Goal: Information Seeking & Learning: Check status

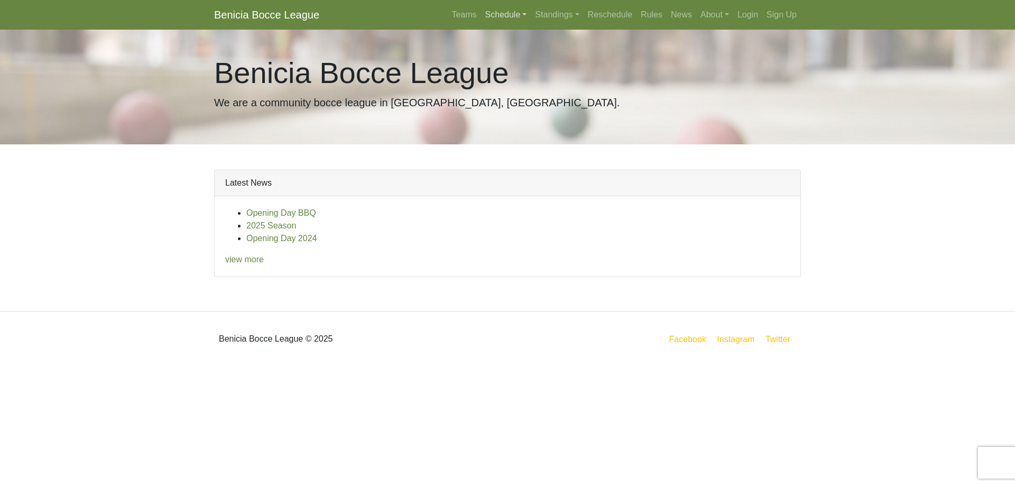
click at [481, 19] on link "Schedule" at bounding box center [506, 14] width 50 height 21
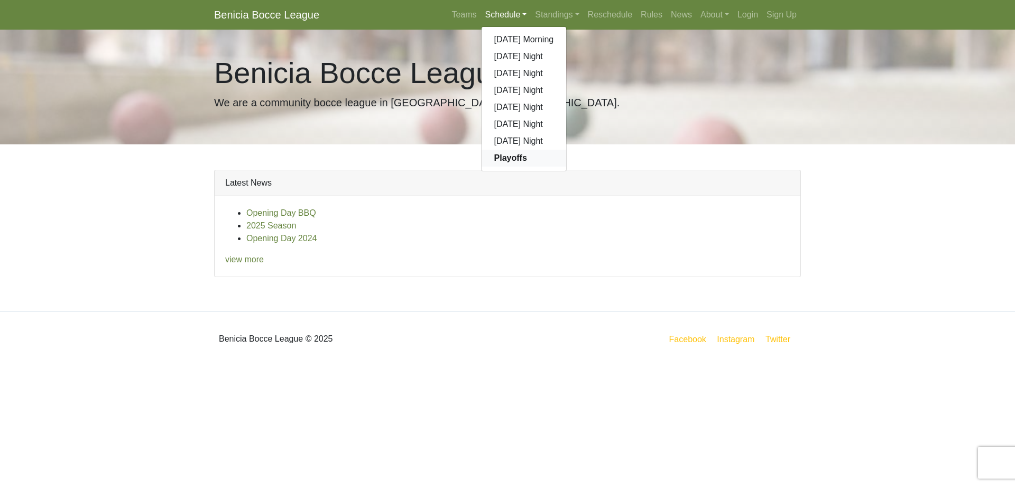
click at [494, 162] on strong "Playoffs" at bounding box center [510, 157] width 33 height 9
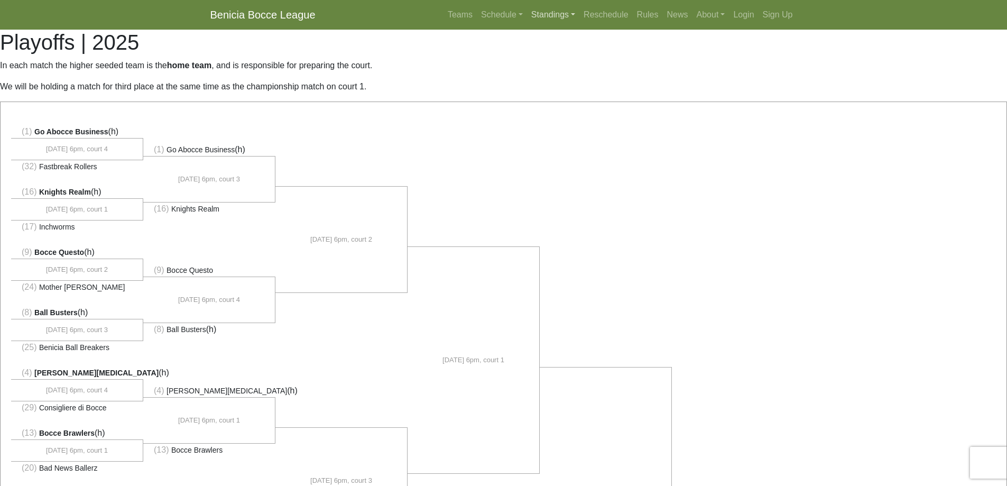
click at [527, 18] on link "Standings" at bounding box center [553, 14] width 52 height 21
click at [528, 47] on link "[DATE] Morning" at bounding box center [570, 39] width 85 height 17
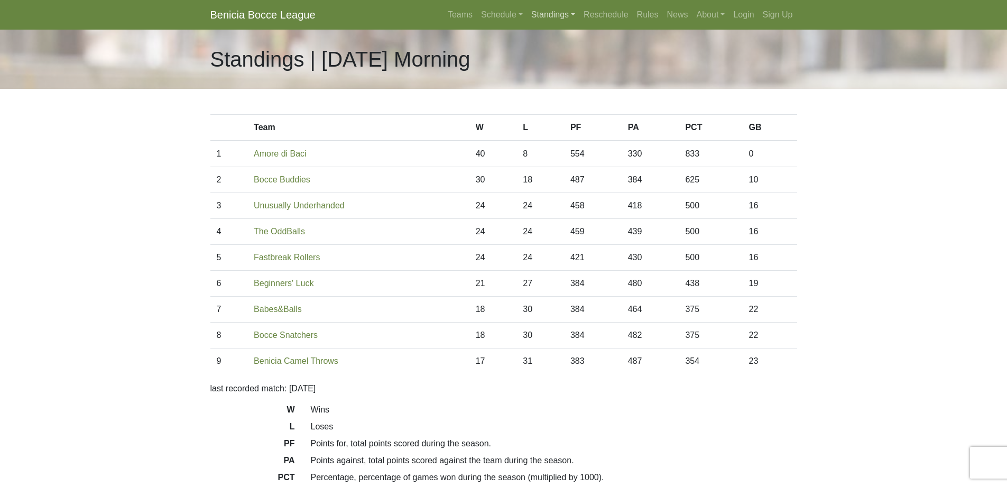
click at [527, 15] on link "Standings" at bounding box center [553, 14] width 52 height 21
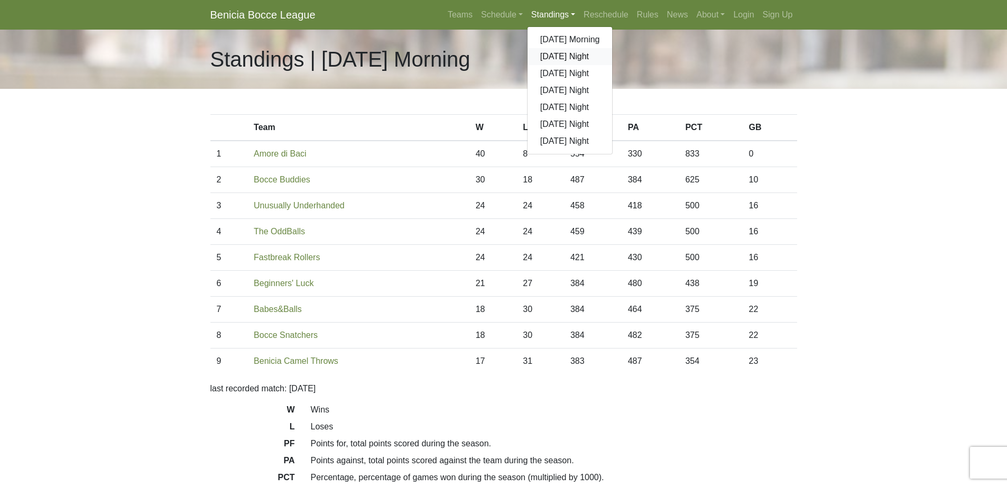
click at [528, 65] on link "[DATE] Night" at bounding box center [570, 56] width 85 height 17
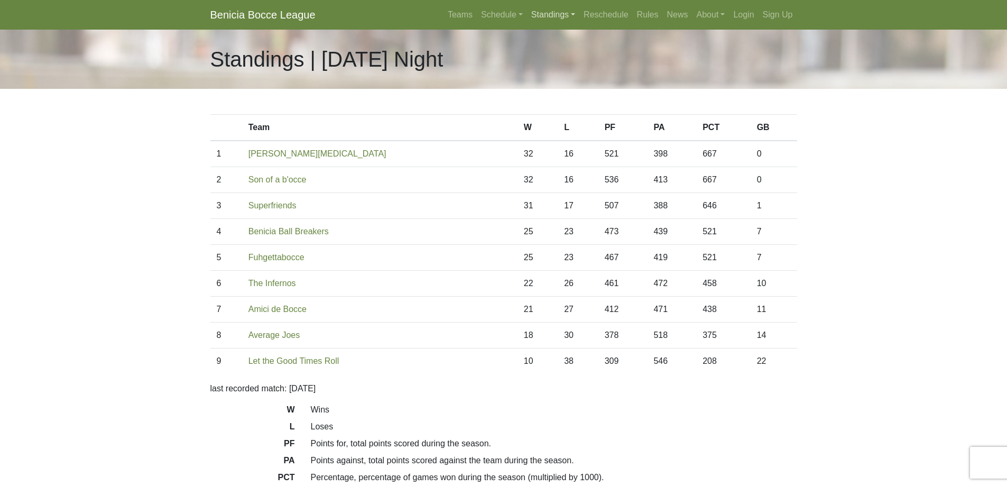
click at [527, 17] on link "Standings" at bounding box center [553, 14] width 52 height 21
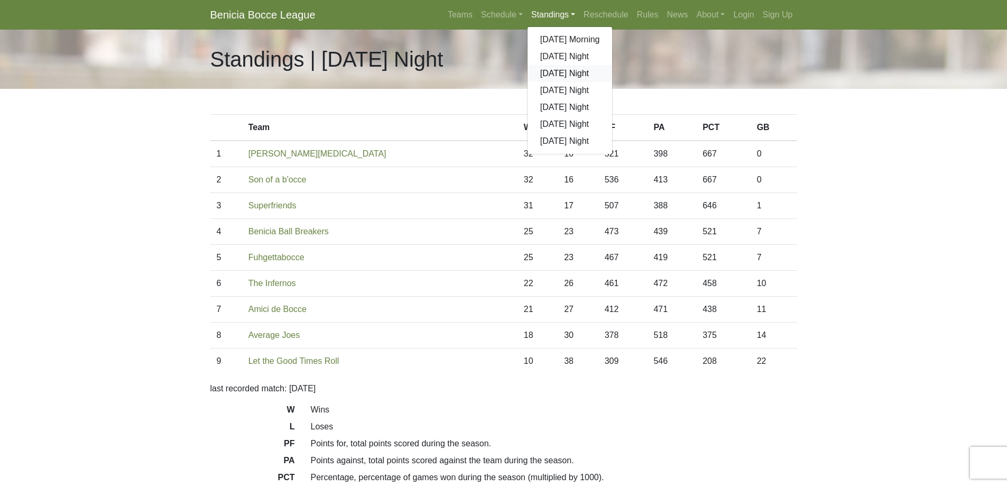
click at [528, 82] on link "[DATE] Night" at bounding box center [570, 73] width 85 height 17
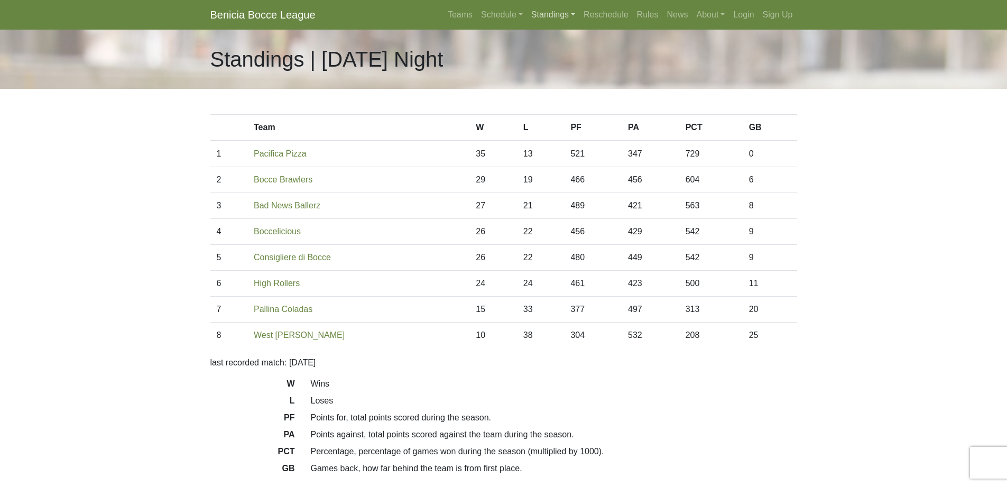
click at [527, 14] on link "Standings" at bounding box center [553, 14] width 52 height 21
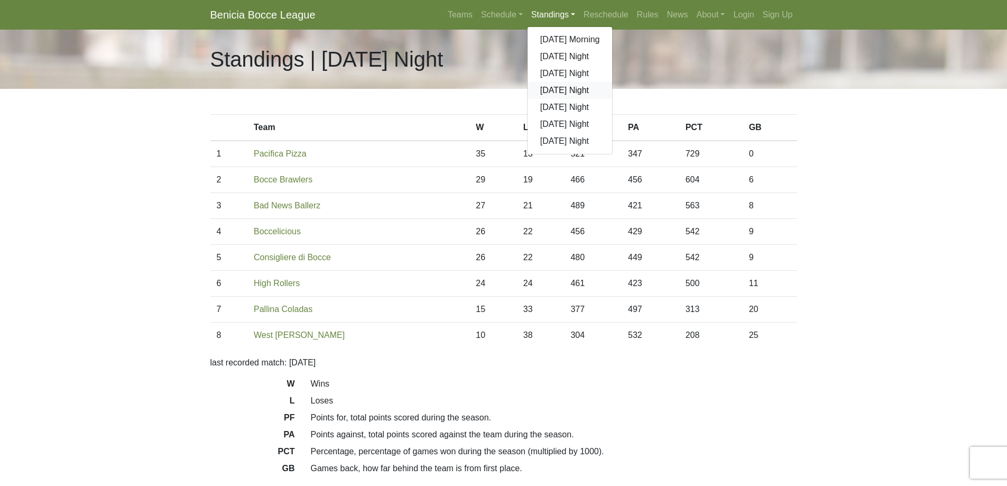
click at [528, 99] on link "[DATE] Night" at bounding box center [570, 90] width 85 height 17
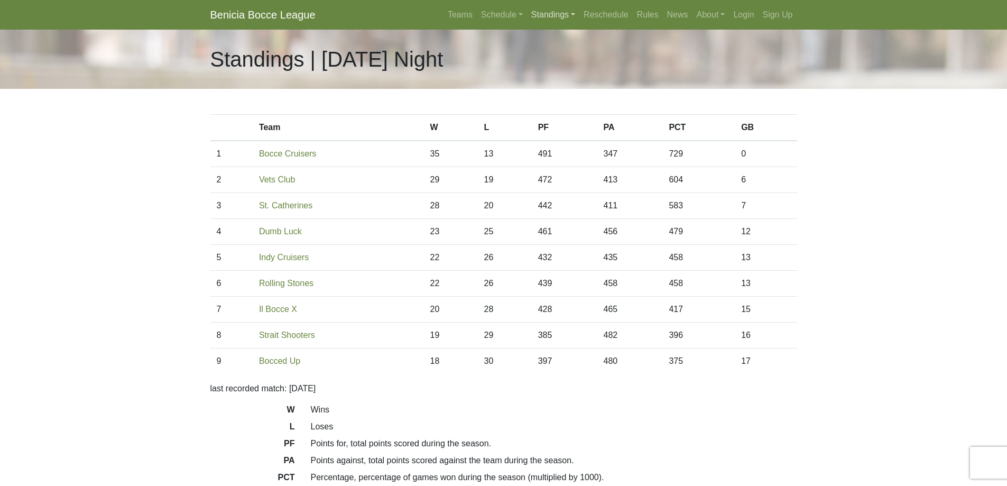
click at [527, 19] on link "Standings" at bounding box center [553, 14] width 52 height 21
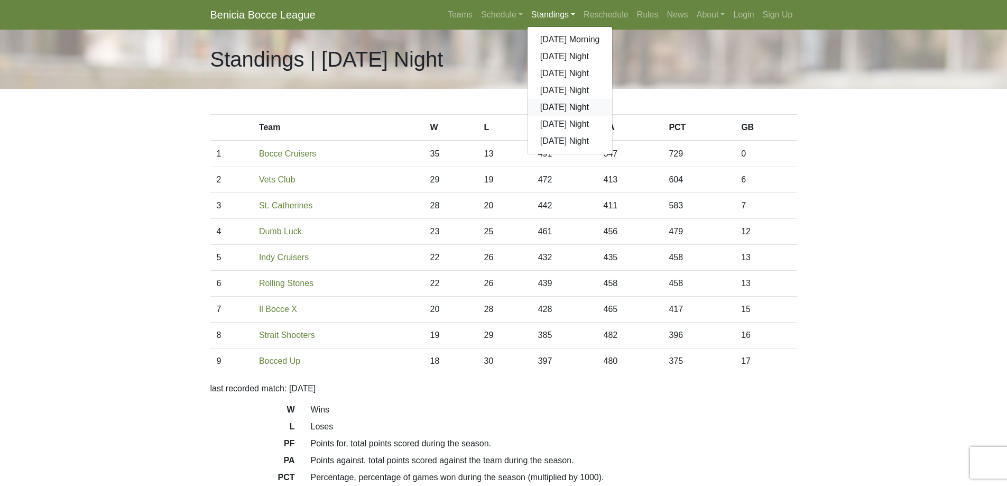
click at [528, 116] on link "[DATE] Night" at bounding box center [570, 107] width 85 height 17
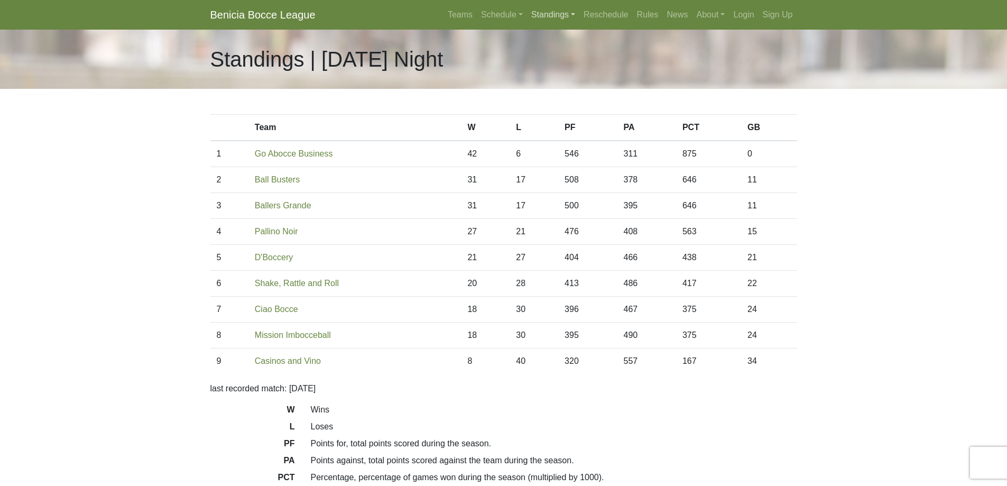
click at [527, 15] on link "Standings" at bounding box center [553, 14] width 52 height 21
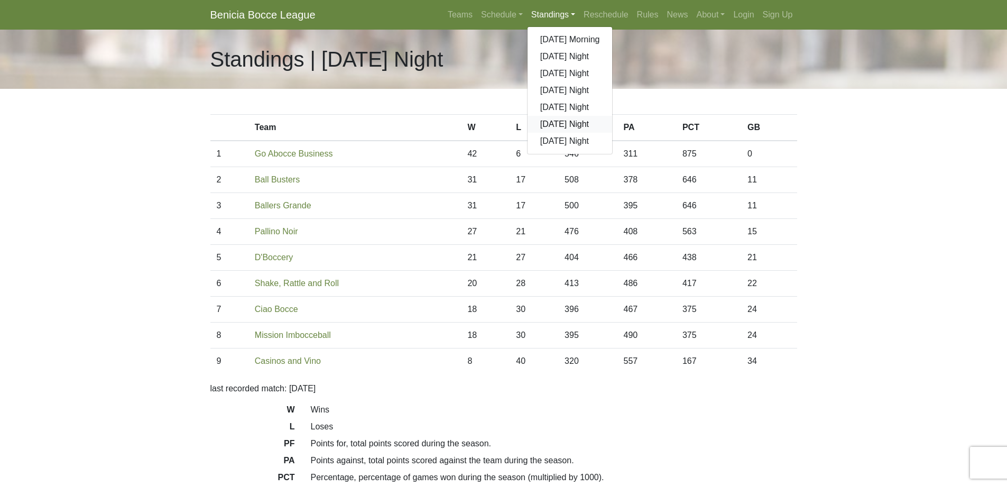
click at [528, 133] on link "[DATE] Night" at bounding box center [570, 124] width 85 height 17
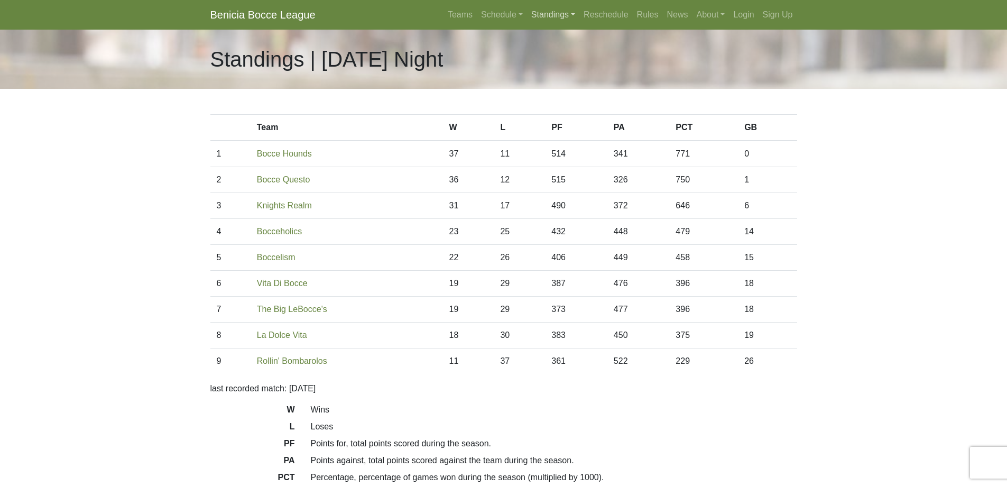
click at [527, 20] on link "Standings" at bounding box center [553, 14] width 52 height 21
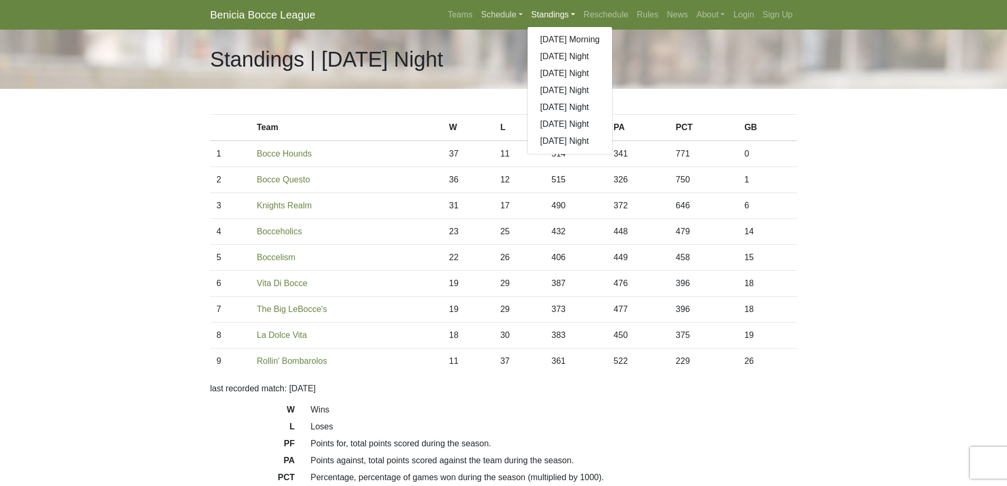
click at [477, 16] on link "Schedule" at bounding box center [502, 14] width 50 height 21
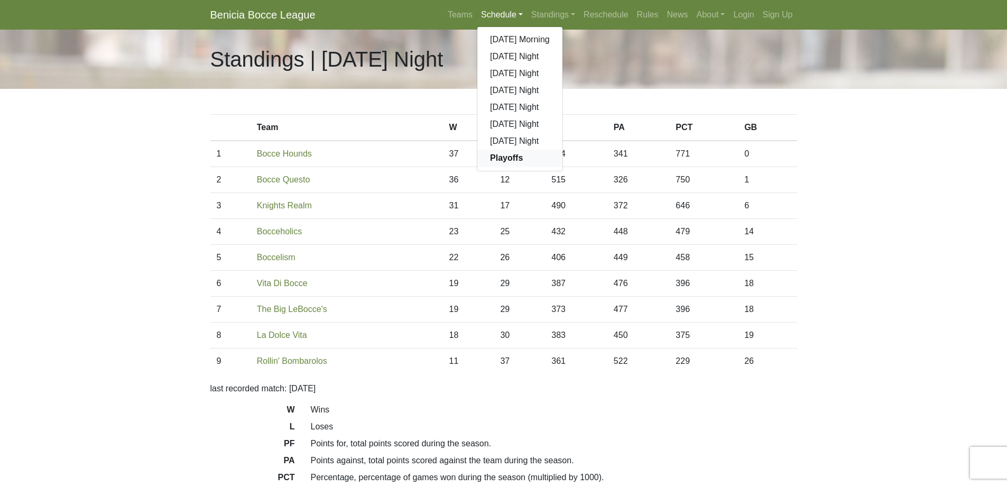
click at [490, 162] on strong "Playoffs" at bounding box center [506, 157] width 33 height 9
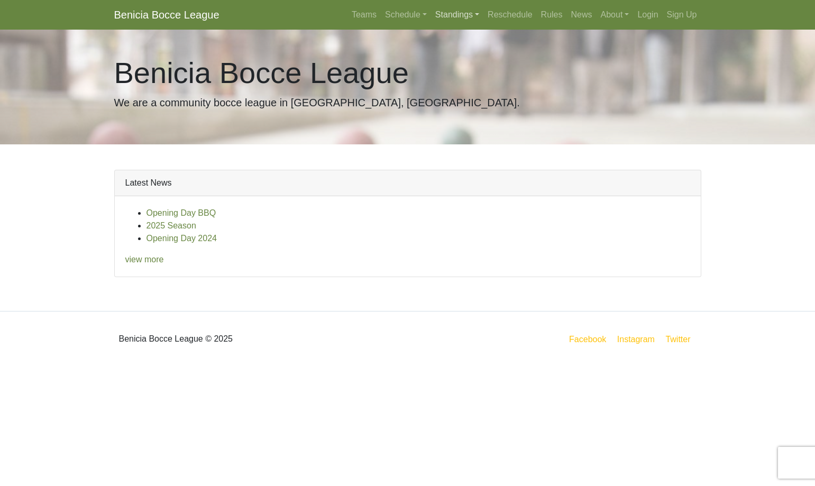
click at [431, 17] on link "Standings" at bounding box center [457, 14] width 52 height 21
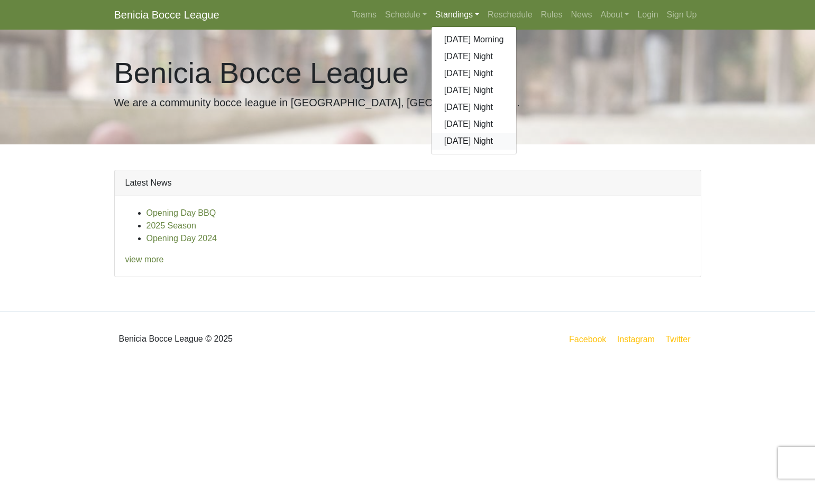
click at [431, 150] on link "[DATE] Night" at bounding box center [473, 141] width 85 height 17
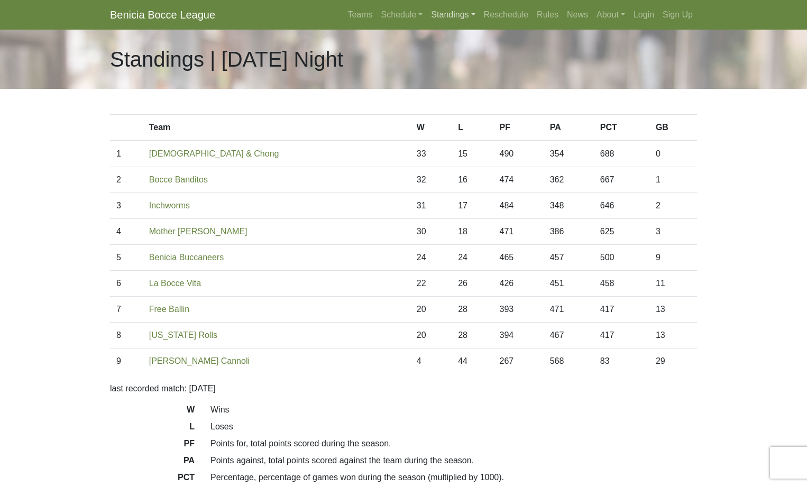
click at [427, 14] on link "Standings" at bounding box center [453, 14] width 52 height 21
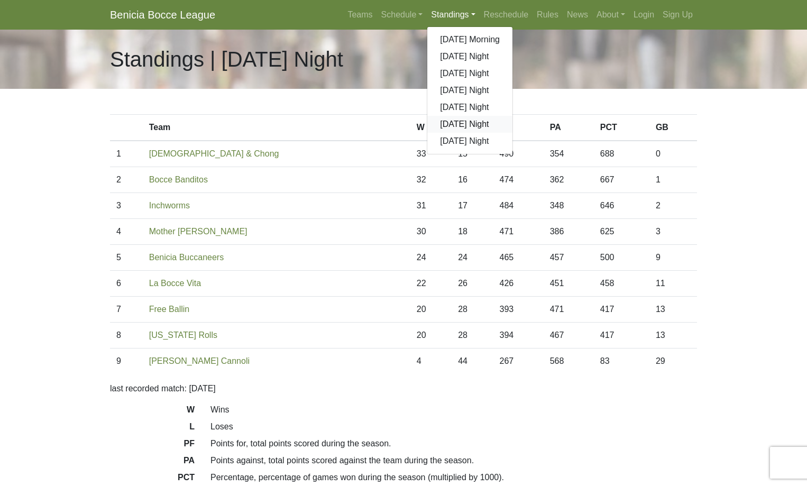
click at [427, 133] on link "[DATE] Night" at bounding box center [469, 124] width 85 height 17
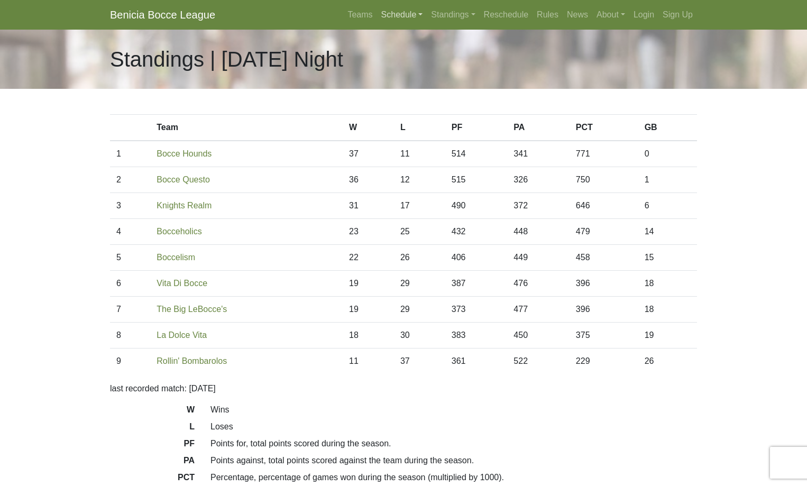
click at [377, 15] on link "Schedule" at bounding box center [402, 14] width 50 height 21
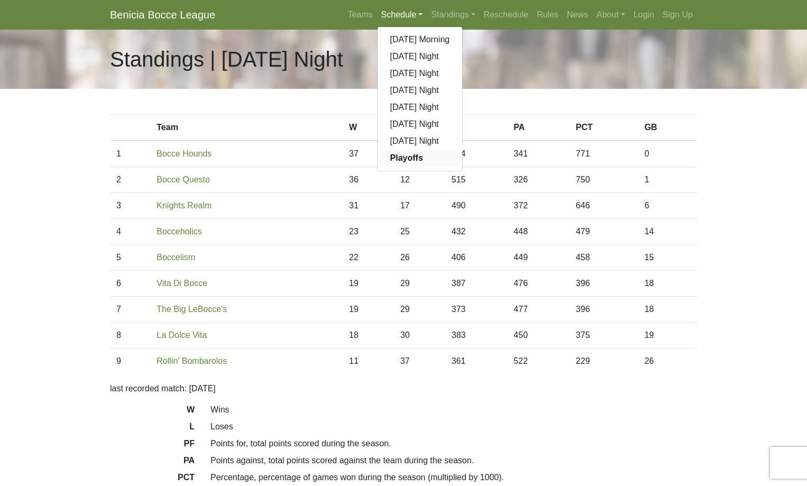
click at [390, 162] on strong "Playoffs" at bounding box center [406, 157] width 33 height 9
